Goal: Task Accomplishment & Management: Manage account settings

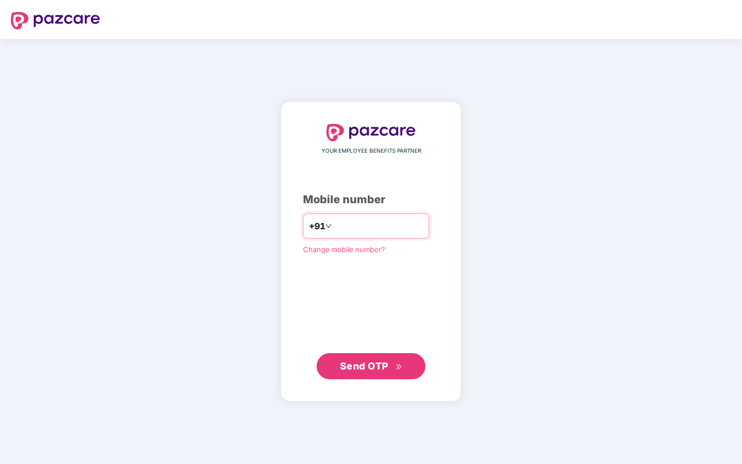
click at [344, 226] on input "number" at bounding box center [378, 226] width 89 height 17
type input "**********"
click at [371, 371] on span "Send OTP" at bounding box center [364, 366] width 48 height 11
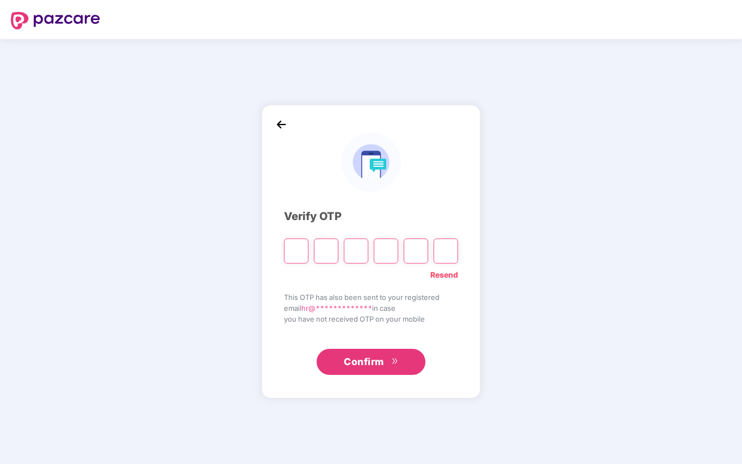
click at [298, 253] on input "Please enter verification code. Digit 1" at bounding box center [296, 251] width 24 height 25
type input "*"
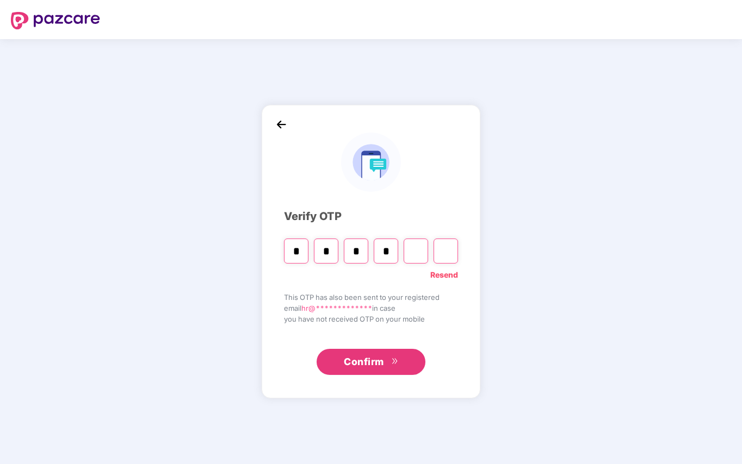
type input "*"
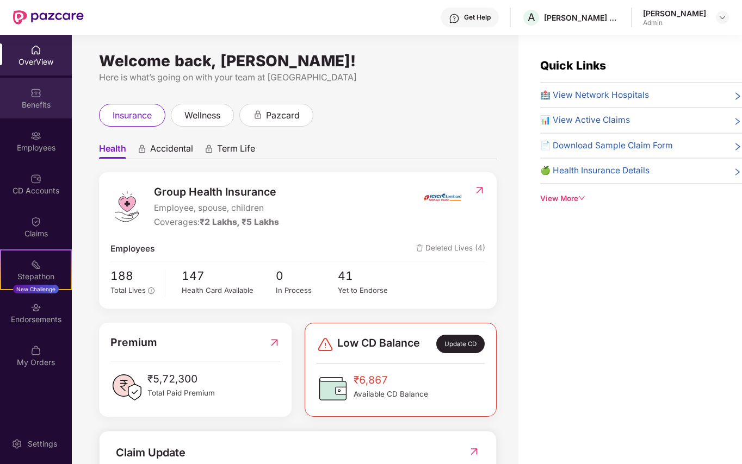
click at [35, 96] on img at bounding box center [35, 93] width 11 height 11
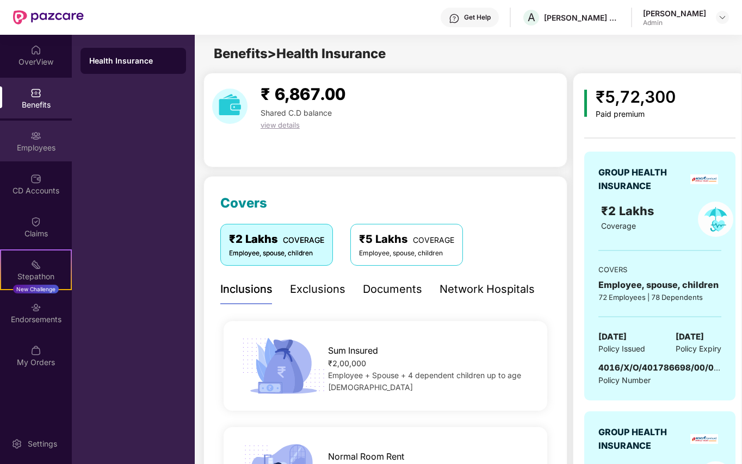
click at [38, 140] on img at bounding box center [35, 136] width 11 height 11
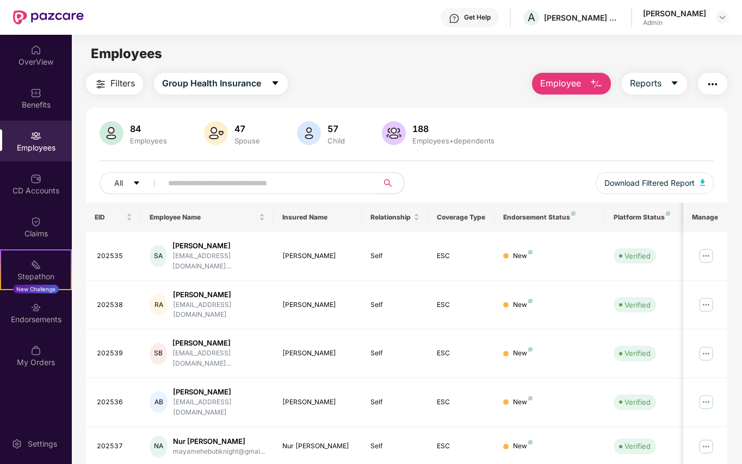
click at [227, 174] on span at bounding box center [266, 183] width 223 height 22
click at [706, 255] on img at bounding box center [705, 255] width 17 height 17
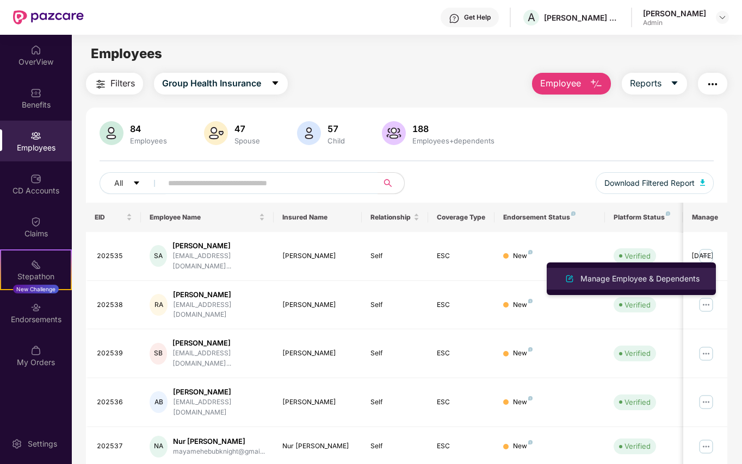
click at [658, 279] on div "Manage Employee & Dependents" at bounding box center [639, 279] width 123 height 12
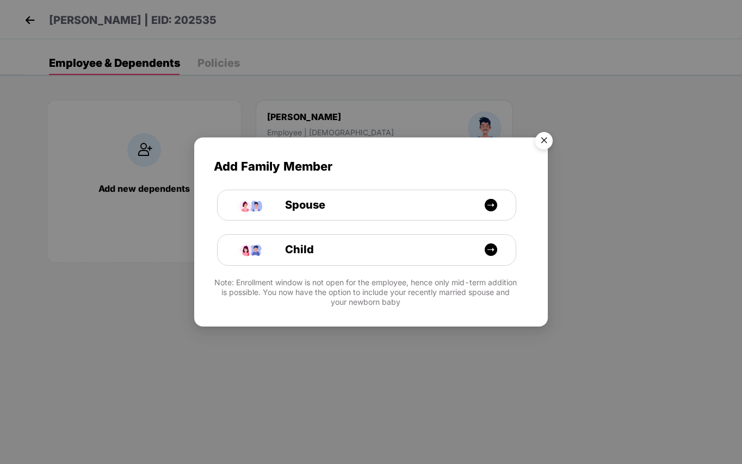
click at [543, 139] on img "Close" at bounding box center [544, 142] width 30 height 30
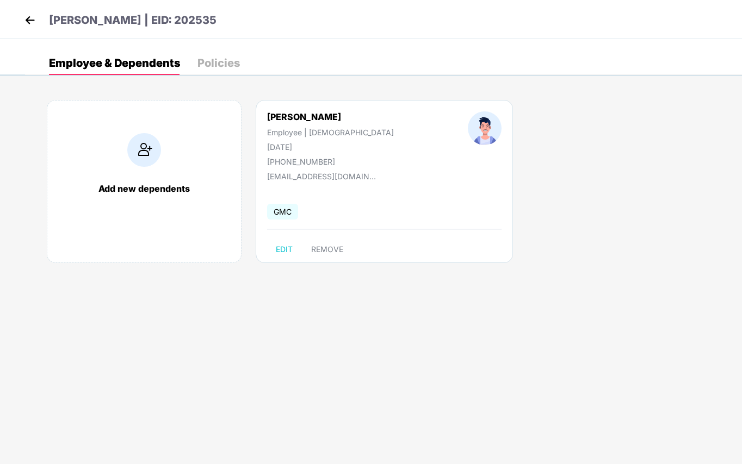
click at [282, 153] on div "[PERSON_NAME] Employee | [DEMOGRAPHIC_DATA] [DATE] [PHONE_NUMBER]" at bounding box center [330, 138] width 201 height 55
click at [286, 216] on span "GMC" at bounding box center [282, 212] width 31 height 16
click at [695, 244] on div "Add new dependents [PERSON_NAME] Employee | [DEMOGRAPHIC_DATA] [DATE] [PHONE_NU…" at bounding box center [383, 187] width 717 height 207
